Goal: Transaction & Acquisition: Purchase product/service

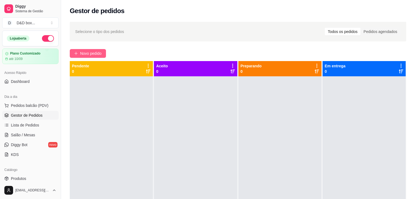
click at [103, 54] on button "Novo pedido" at bounding box center [88, 53] width 36 height 9
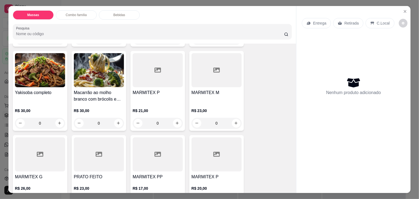
scroll to position [109, 0]
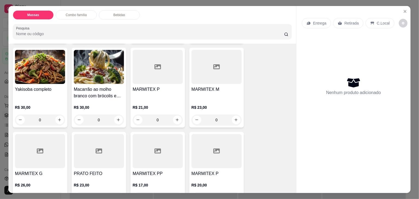
click at [215, 95] on div "MARMITEX M" at bounding box center [217, 92] width 50 height 13
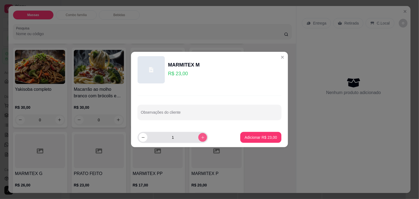
click at [201, 137] on icon "increase-product-quantity" at bounding box center [203, 138] width 4 height 4
type input "2"
click at [248, 137] on p "Adicionar R$ 46,00" at bounding box center [261, 137] width 32 height 5
type input "2"
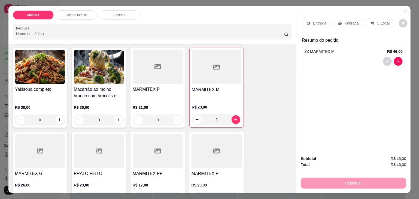
click at [140, 86] on h4 "MARMITEX P" at bounding box center [158, 89] width 50 height 7
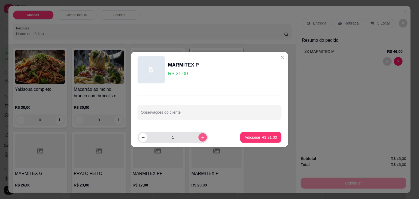
click at [202, 138] on icon "increase-product-quantity" at bounding box center [203, 137] width 3 height 3
type input "2"
click at [251, 141] on button "Adicionar R$ 42,00" at bounding box center [261, 137] width 40 height 11
type input "2"
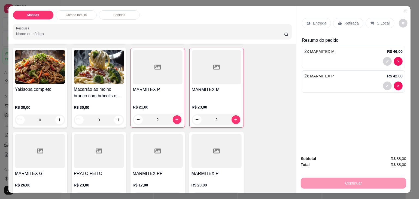
click at [315, 20] on p "Entrega" at bounding box center [319, 22] width 13 height 5
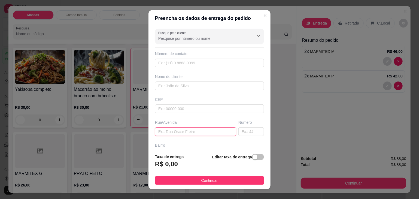
click at [192, 131] on input "text" at bounding box center [195, 131] width 81 height 9
type input "N 47 [GEOGRAPHIC_DATA]"
click at [252, 159] on span "button" at bounding box center [258, 157] width 12 height 6
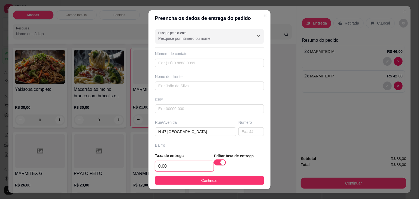
click at [193, 167] on input "0,00" at bounding box center [184, 166] width 58 height 10
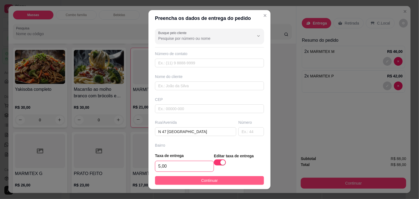
type input "5,00"
drag, startPoint x: 197, startPoint y: 183, endPoint x: 194, endPoint y: 181, distance: 4.2
click at [196, 182] on button "Continuar" at bounding box center [209, 180] width 109 height 9
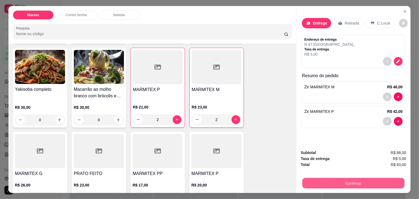
click at [327, 180] on button "Continuar" at bounding box center [354, 183] width 102 height 11
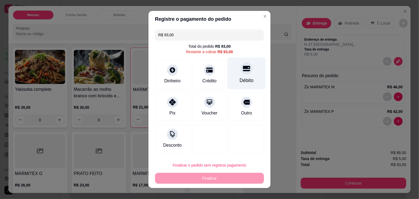
click at [250, 70] on div "Débito" at bounding box center [247, 74] width 38 height 32
type input "R$ 0,00"
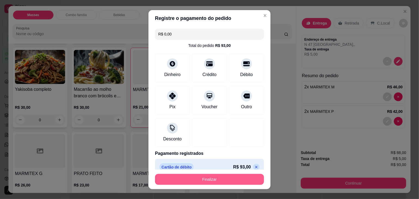
click at [233, 175] on button "Finalizar" at bounding box center [209, 179] width 109 height 11
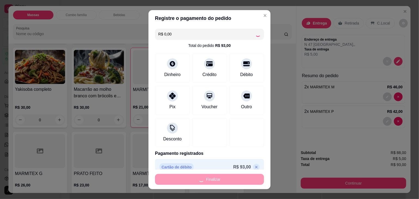
type input "0"
type input "-R$ 93,00"
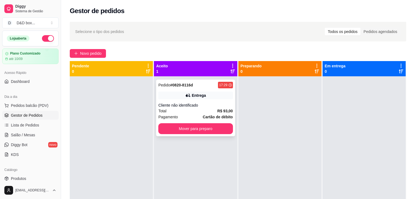
click at [216, 104] on div "Cliente não identificado" at bounding box center [195, 105] width 74 height 5
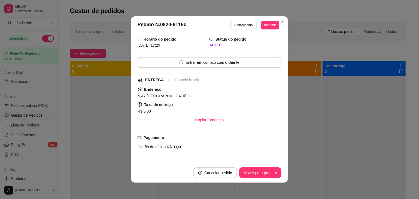
scroll to position [27, 0]
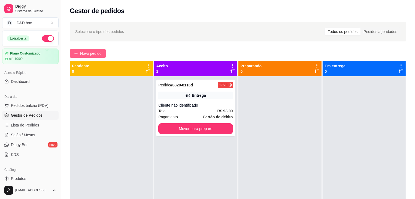
click at [104, 55] on button "Novo pedido" at bounding box center [88, 53] width 36 height 9
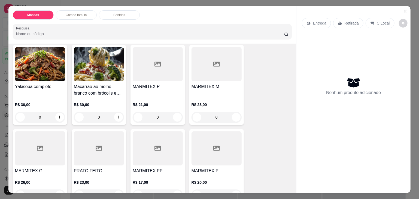
scroll to position [136, 0]
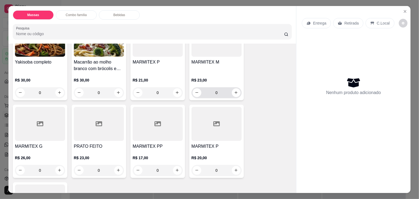
click at [227, 91] on input "0" at bounding box center [217, 92] width 31 height 11
click at [179, 88] on button "increase-product-quantity" at bounding box center [177, 92] width 9 height 9
type input "1"
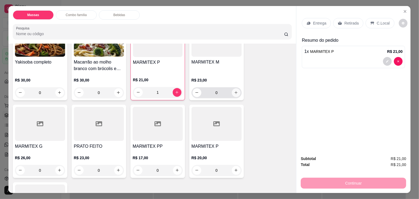
click at [236, 91] on icon "increase-product-quantity" at bounding box center [236, 93] width 4 height 4
type input "1"
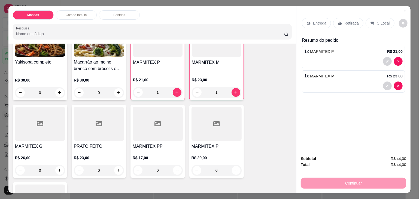
click at [313, 23] on p "Entrega" at bounding box center [319, 22] width 13 height 5
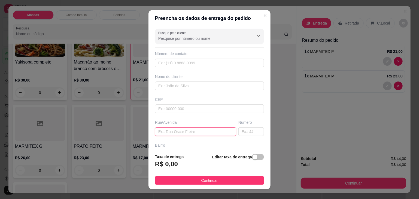
click at [216, 132] on input "text" at bounding box center [195, 131] width 81 height 9
type input "TANGARA"
click at [247, 133] on input "text" at bounding box center [252, 131] width 26 height 9
type input "28"
click at [250, 161] on div "Editar taxa de entrega" at bounding box center [238, 163] width 52 height 18
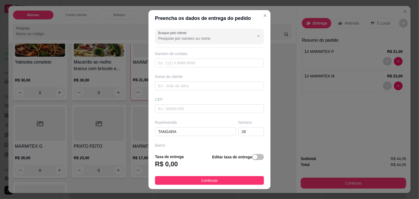
click at [250, 161] on div "Editar taxa de entrega" at bounding box center [238, 163] width 52 height 18
drag, startPoint x: 250, startPoint y: 157, endPoint x: 238, endPoint y: 158, distance: 12.9
click at [253, 157] on div "button" at bounding box center [255, 157] width 5 height 5
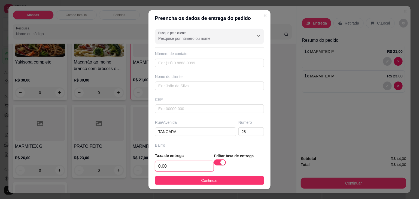
click at [205, 163] on input "0,00" at bounding box center [184, 166] width 58 height 10
type input "7,00"
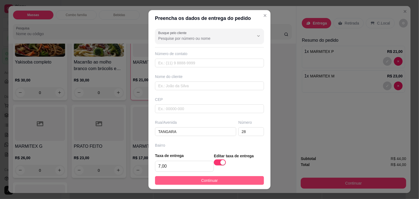
click at [195, 181] on button "Continuar" at bounding box center [209, 180] width 109 height 9
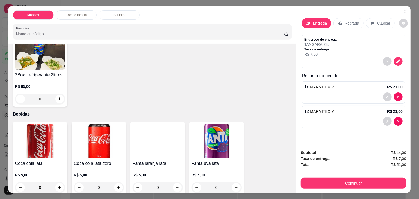
scroll to position [464, 0]
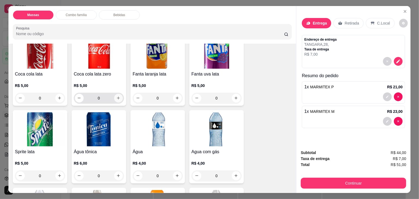
click at [118, 96] on icon "increase-product-quantity" at bounding box center [118, 98] width 4 height 4
type input "1"
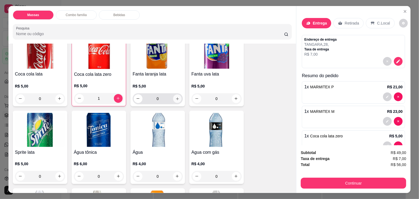
click at [177, 97] on icon "increase-product-quantity" at bounding box center [177, 99] width 4 height 4
type input "1"
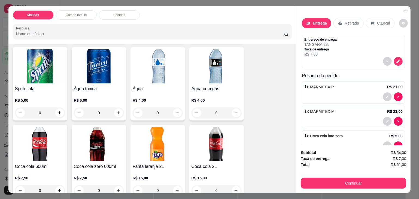
scroll to position [573, 0]
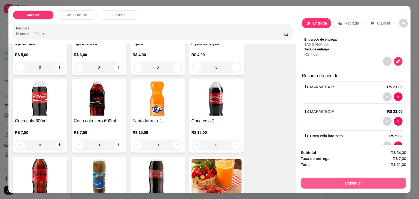
click at [347, 178] on button "Continuar" at bounding box center [354, 183] width 106 height 11
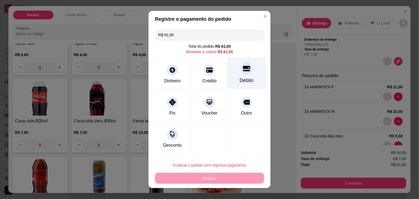
click at [241, 74] on div at bounding box center [247, 68] width 12 height 12
type input "R$ 0,00"
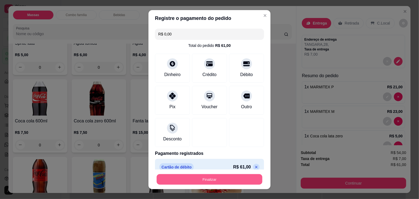
click at [238, 180] on button "Finalizar" at bounding box center [210, 179] width 106 height 11
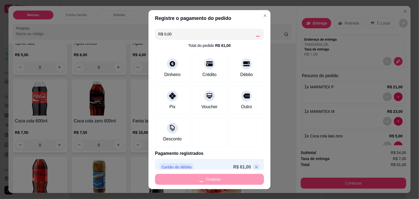
type input "0"
type input "-R$ 61,00"
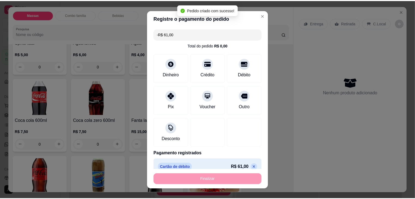
scroll to position [572, 0]
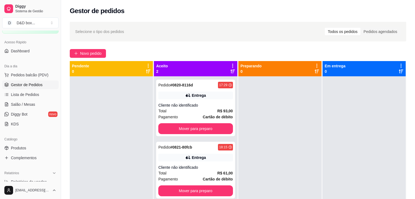
scroll to position [55, 0]
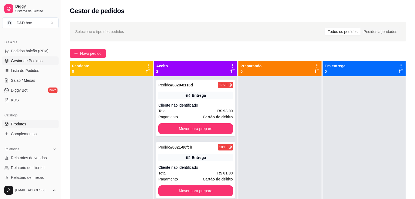
click at [40, 124] on link "Produtos" at bounding box center [30, 124] width 56 height 9
